Goal: Task Accomplishment & Management: Manage account settings

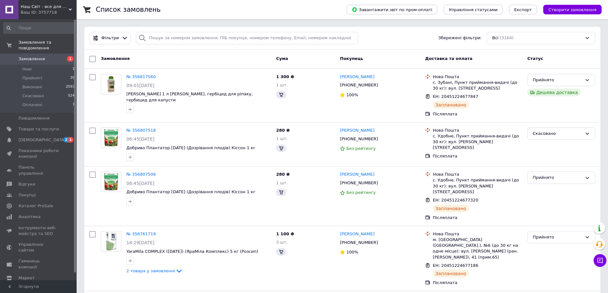
click at [39, 56] on span "Замовлення" at bounding box center [32, 59] width 26 height 6
click at [35, 65] on li "Нові 1" at bounding box center [39, 69] width 78 height 9
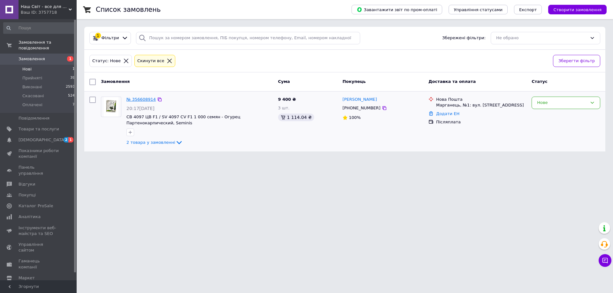
click at [141, 99] on link "№ 356608914" at bounding box center [140, 99] width 29 height 5
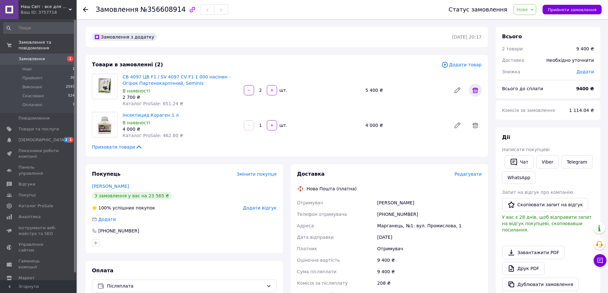
click at [474, 89] on icon at bounding box center [475, 90] width 8 height 8
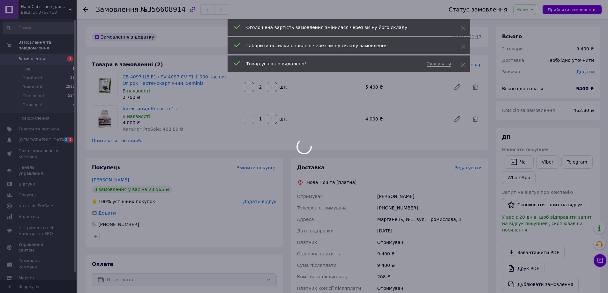
type input "1"
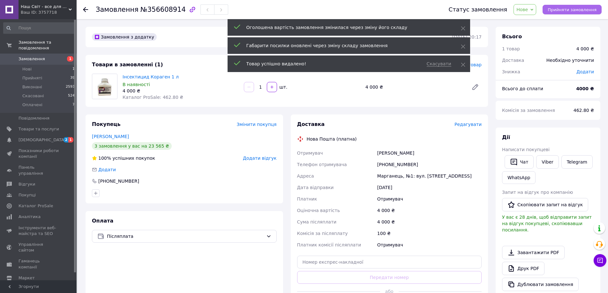
click at [564, 11] on span "Прийняти замовлення" at bounding box center [571, 9] width 49 height 5
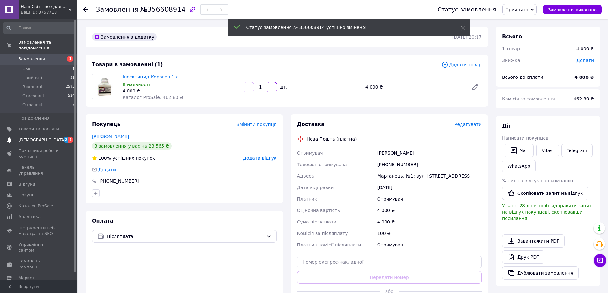
click at [33, 135] on link "[DEMOGRAPHIC_DATA] 2 1" at bounding box center [39, 140] width 78 height 11
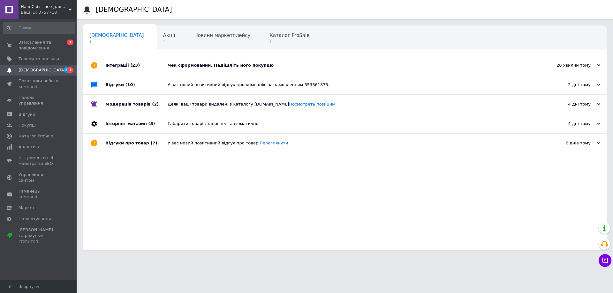
click at [213, 65] on div "Чек сформований. Надішліть його покупцю" at bounding box center [351, 66] width 368 height 6
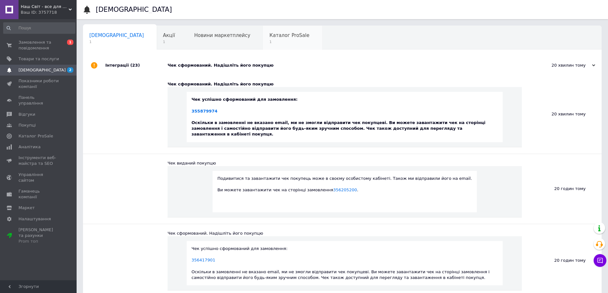
click at [269, 42] on span "1" at bounding box center [289, 42] width 40 height 5
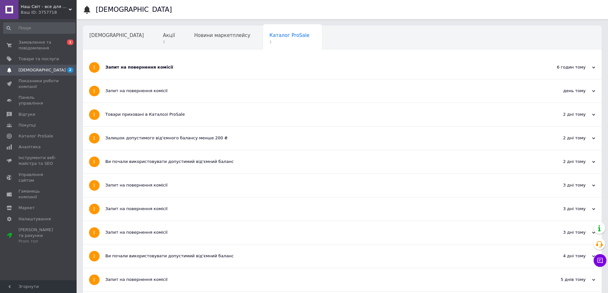
click at [147, 71] on div "Запит на повернення комісії" at bounding box center [318, 67] width 426 height 23
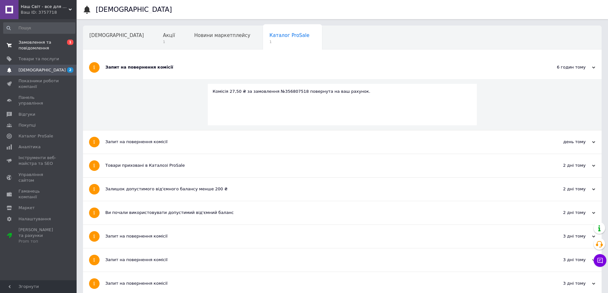
click at [56, 43] on span "Замовлення та повідомлення" at bounding box center [39, 45] width 41 height 11
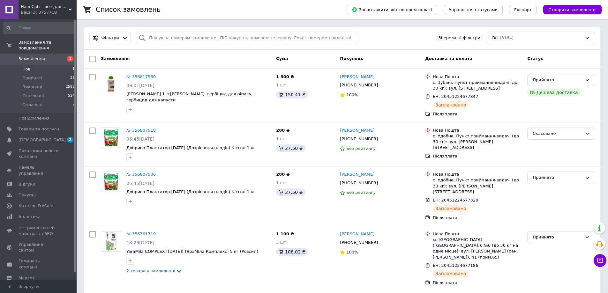
click at [41, 65] on li "Нові 1" at bounding box center [39, 69] width 78 height 9
